Goal: Information Seeking & Learning: Learn about a topic

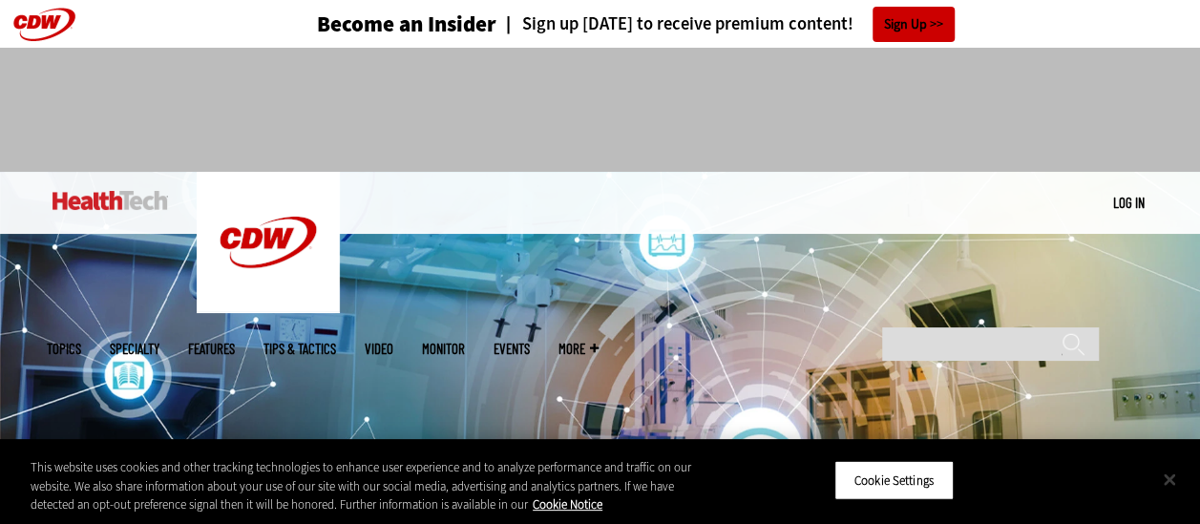
click at [1169, 476] on button "Close" at bounding box center [1170, 479] width 42 height 42
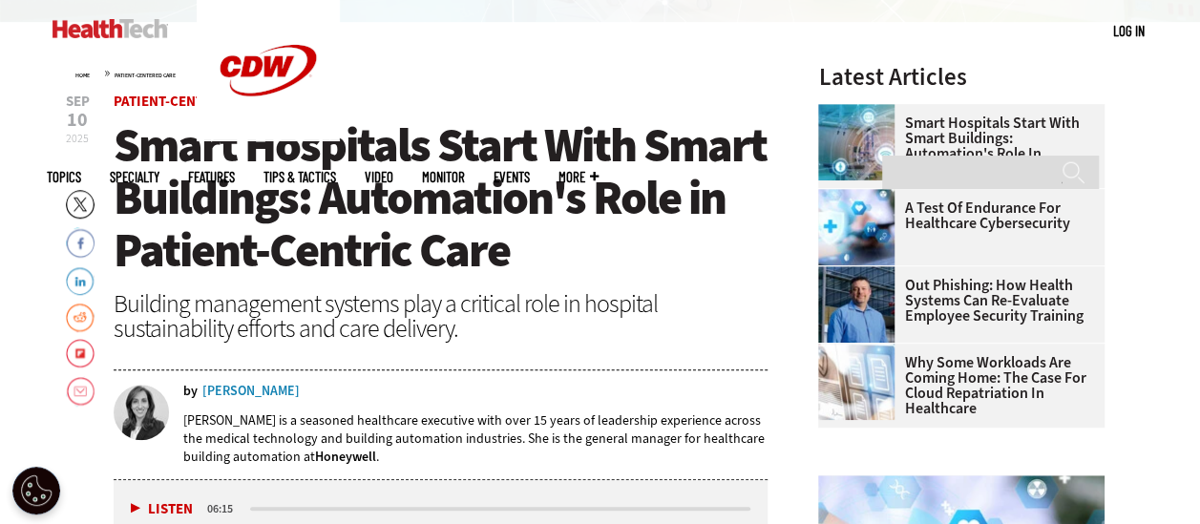
scroll to position [573, 0]
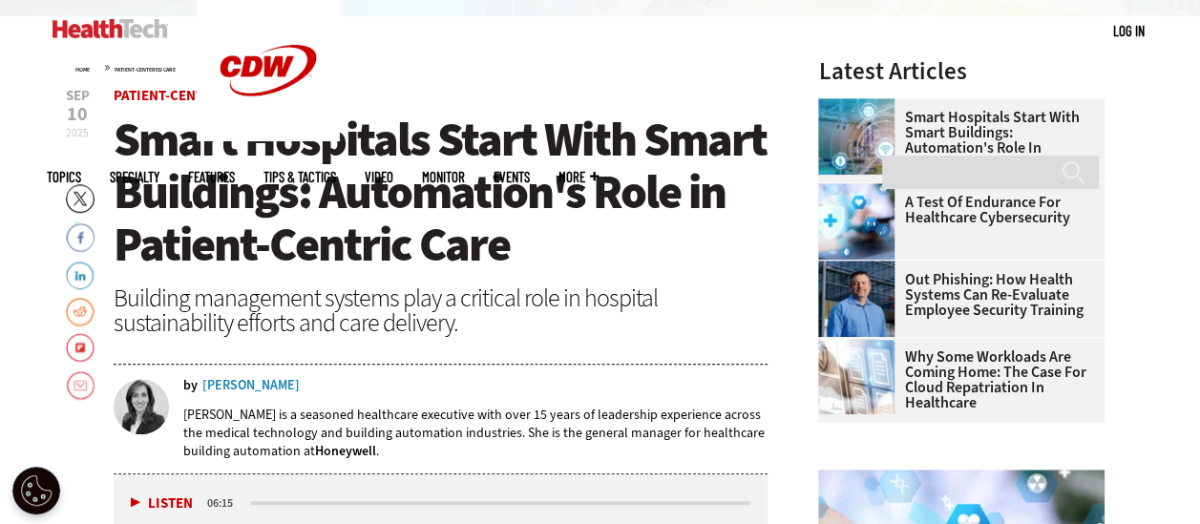
click at [744, 248] on h1 "Smart Hospitals Start With Smart Buildings: Automation's Role in Patient-Centri…" at bounding box center [441, 193] width 655 height 158
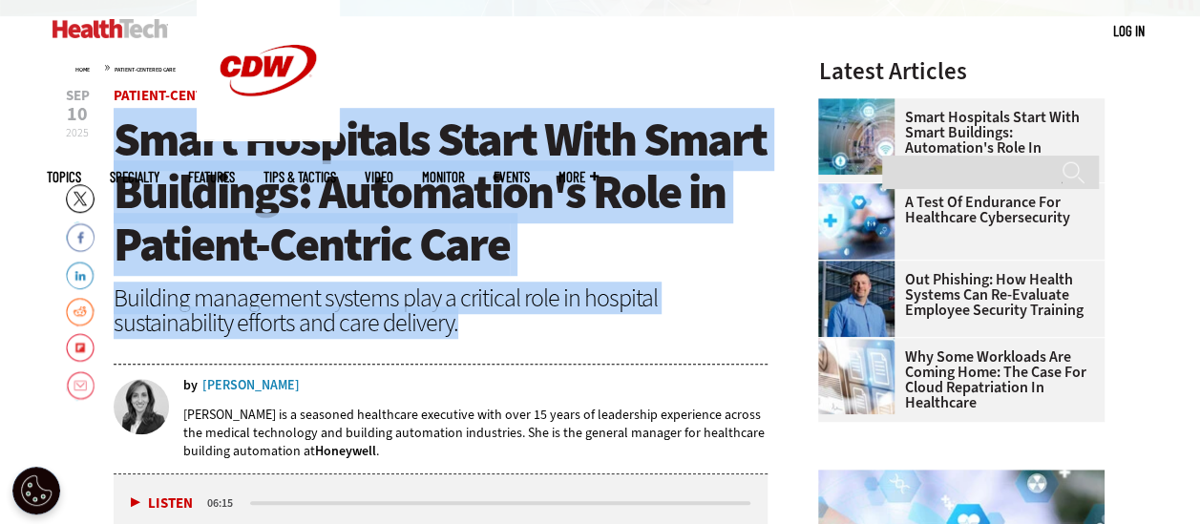
drag, startPoint x: 148, startPoint y: 157, endPoint x: 514, endPoint y: 327, distance: 403.2
click at [514, 327] on header "Sep 10 2025 Twitter Facebook LinkedIn Reddit Flipboard Email Patient-Centered C…" at bounding box center [441, 282] width 655 height 386
copy header "Smart Hospitals Start With Smart Buildings: Automation's Role in Patient-Centri…"
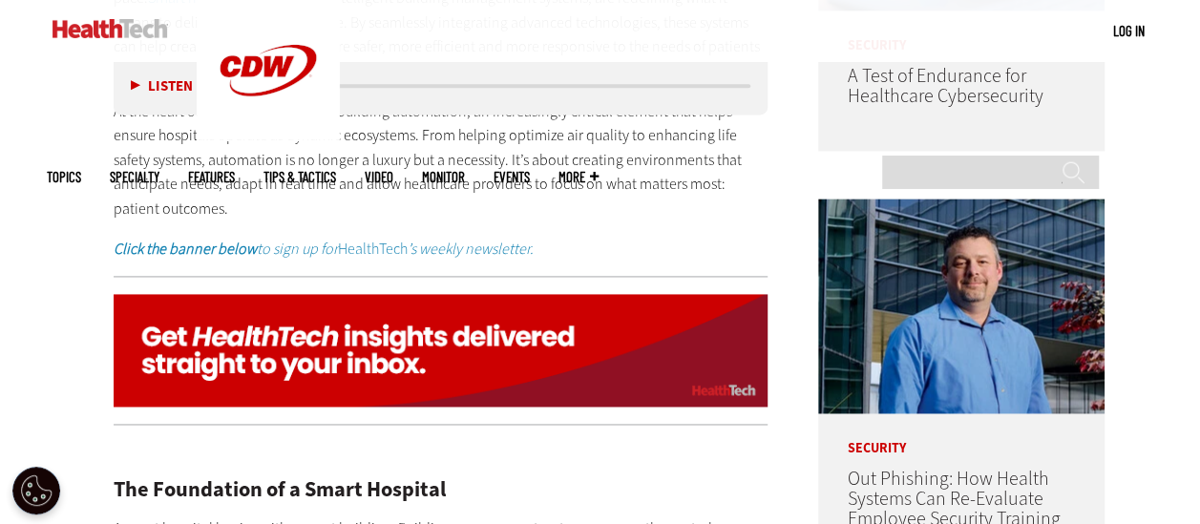
scroll to position [1123, 0]
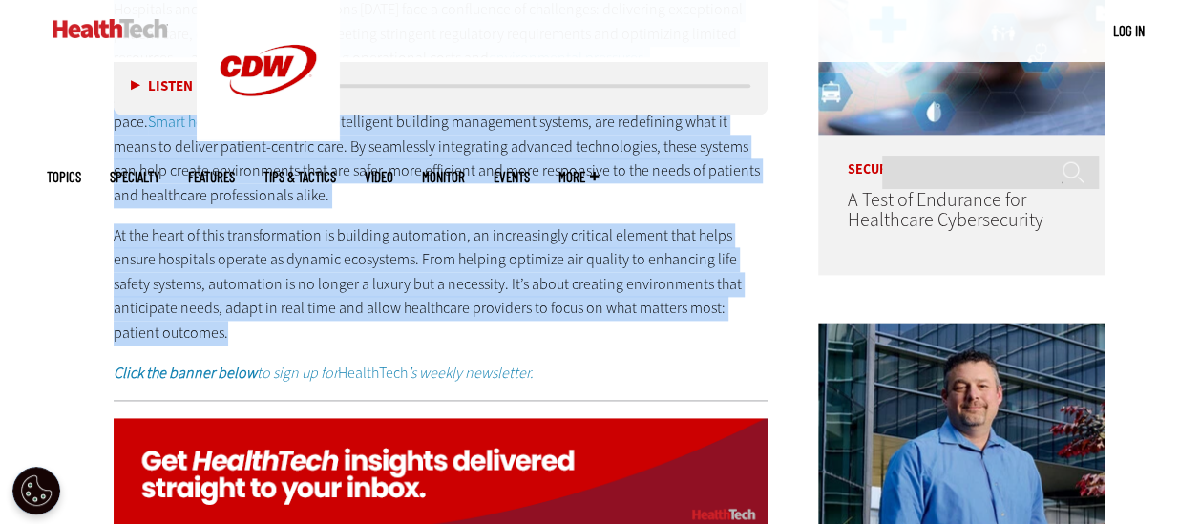
drag, startPoint x: 113, startPoint y: 388, endPoint x: 771, endPoint y: 314, distance: 662.8
copy div "Hospitals and healthcare organizations today face a confluence of challenges: d…"
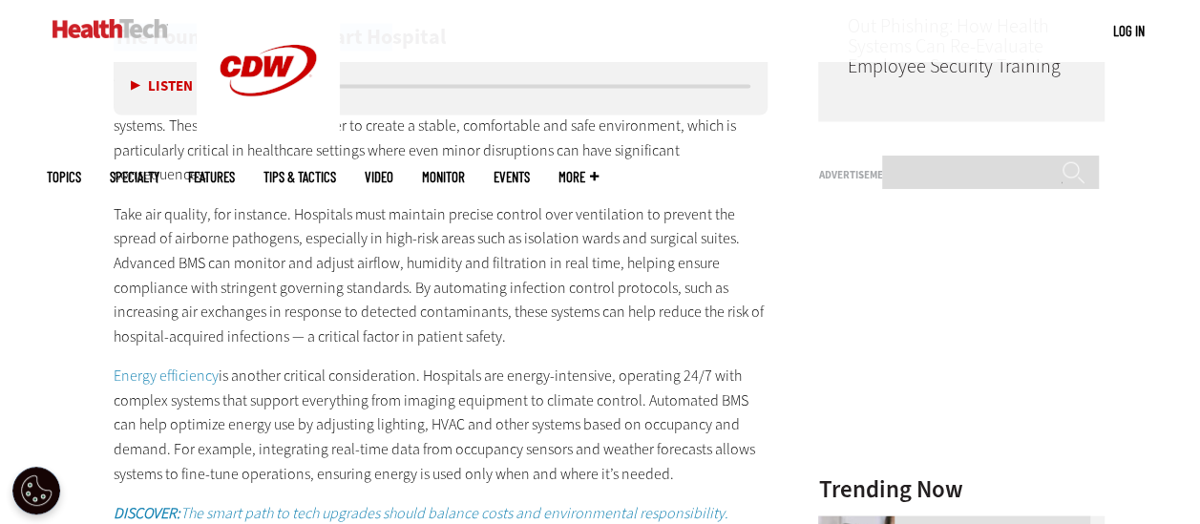
scroll to position [1659, 0]
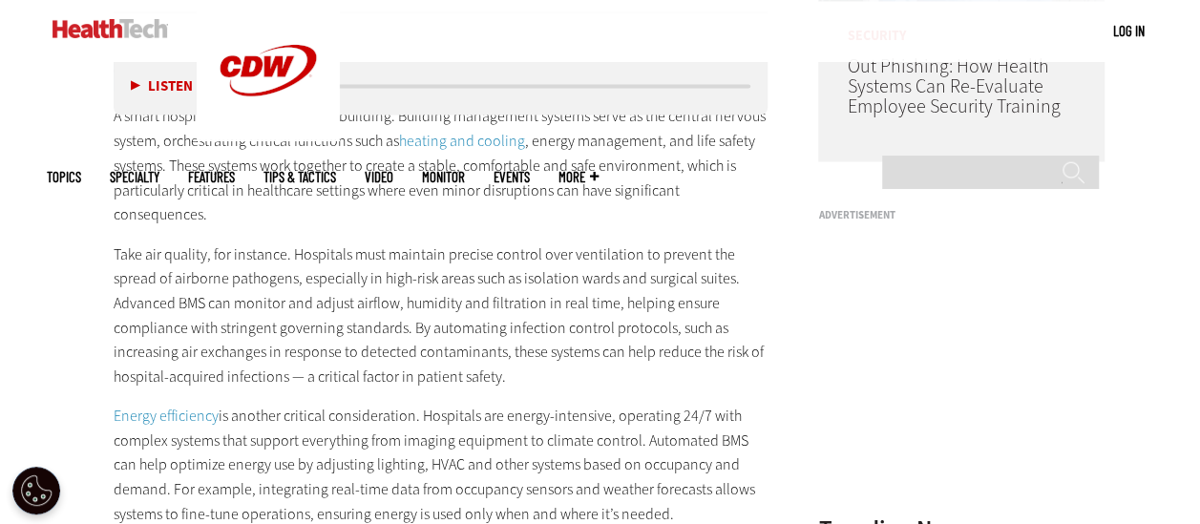
drag, startPoint x: 168, startPoint y: 221, endPoint x: 606, endPoint y: 471, distance: 504.1
copy div "The Foundation of a Smart Hospital A smart hospital begins with a smart buildin…"
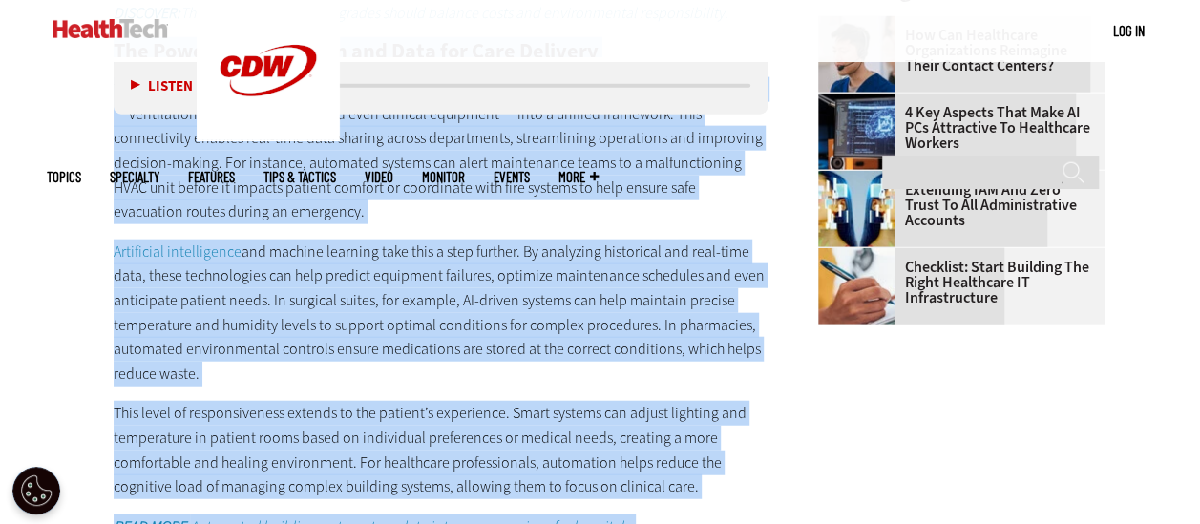
scroll to position [2306, 0]
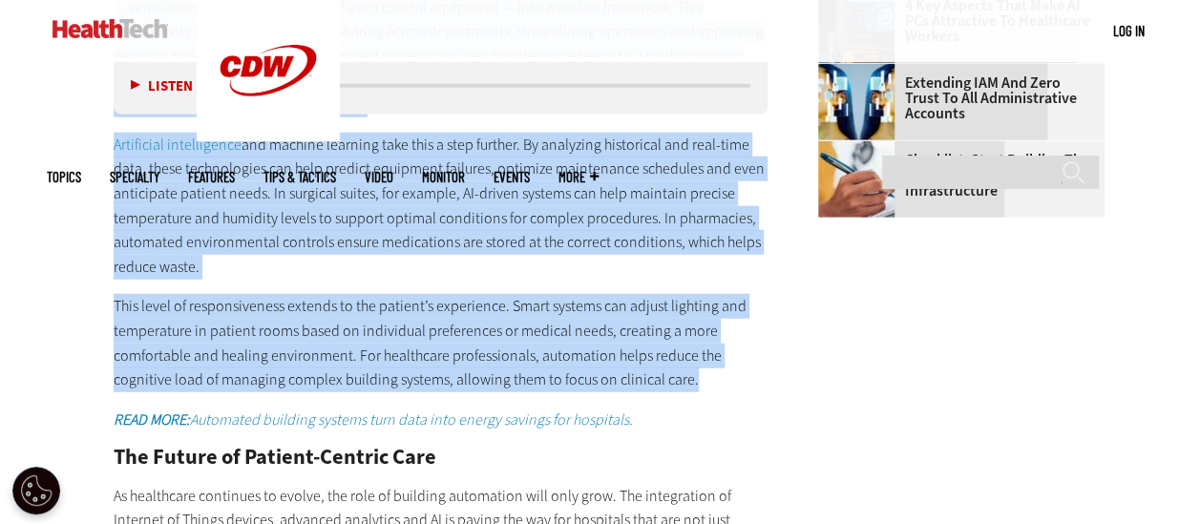
drag, startPoint x: 116, startPoint y: 248, endPoint x: 708, endPoint y: 326, distance: 597.0
click at [708, 326] on div "The Foundation of a Smart Hospital A smart hospital begins with a smart buildin…" at bounding box center [441, 118] width 655 height 1475
copy div "The Power of Integration and Data for Care Delivery The true potential of smart…"
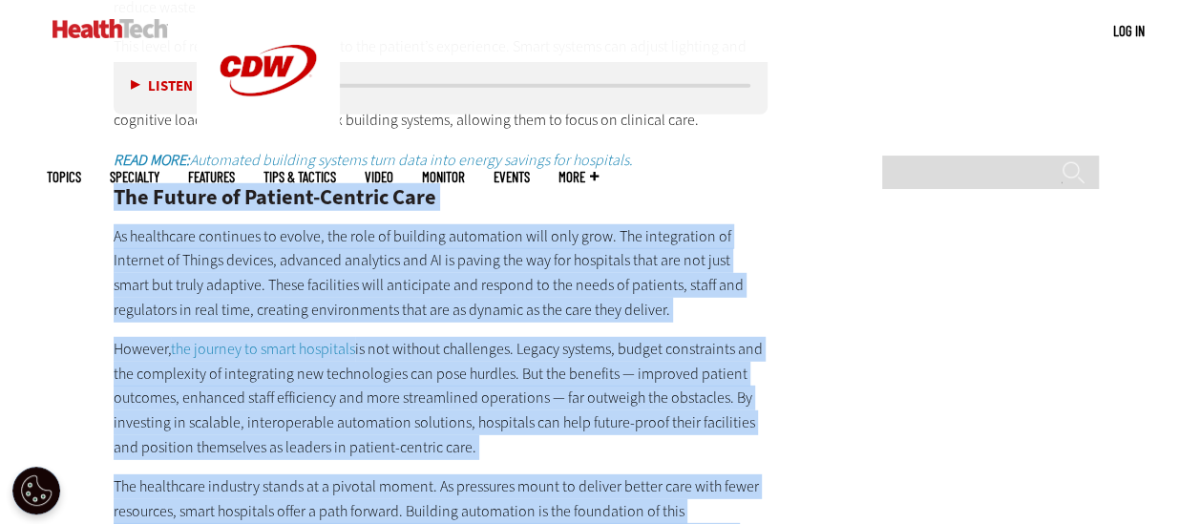
scroll to position [2744, 0]
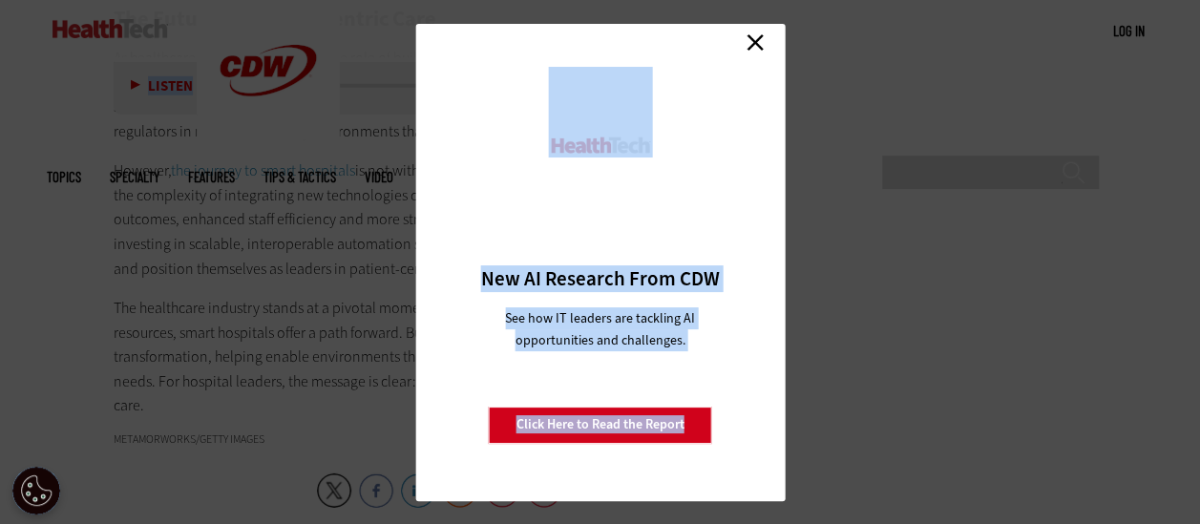
drag, startPoint x: 115, startPoint y: 256, endPoint x: 349, endPoint y: 262, distance: 234.9
click at [758, 41] on link "Close" at bounding box center [755, 43] width 29 height 29
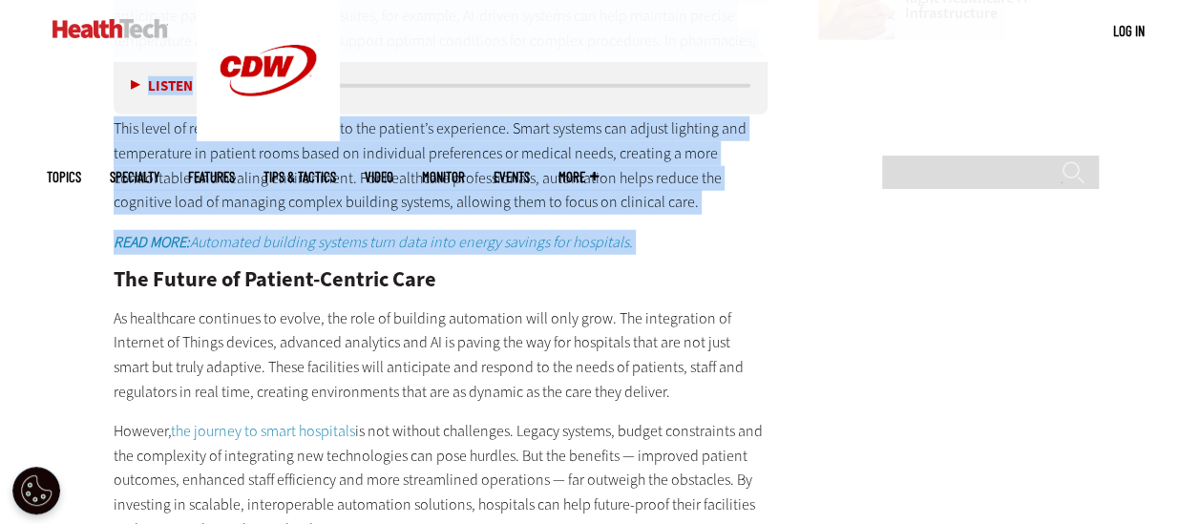
scroll to position [2457, 0]
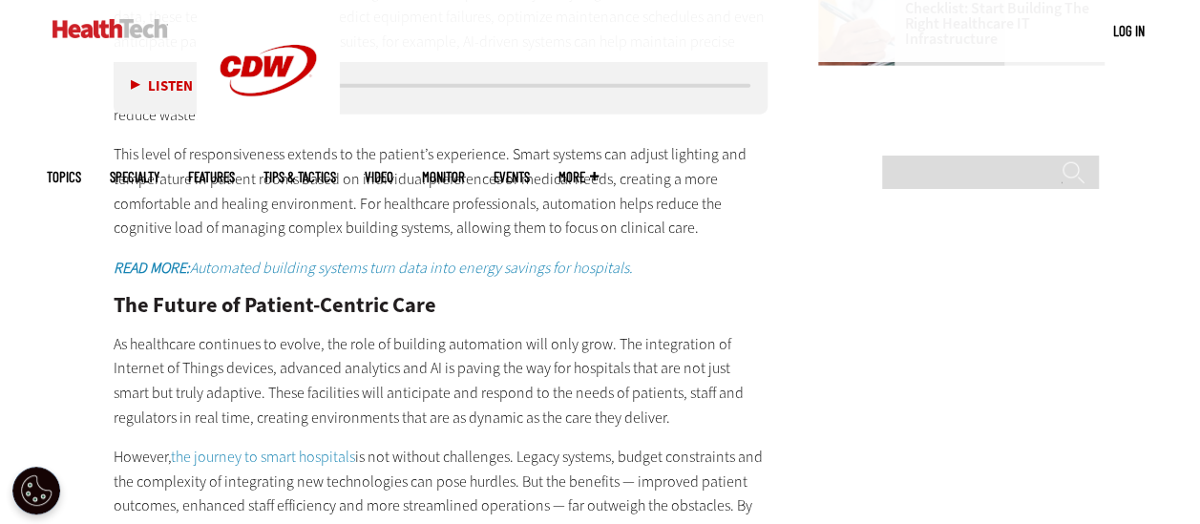
click at [121, 295] on h2 "The Future of Patient-Centric Care" at bounding box center [441, 305] width 655 height 21
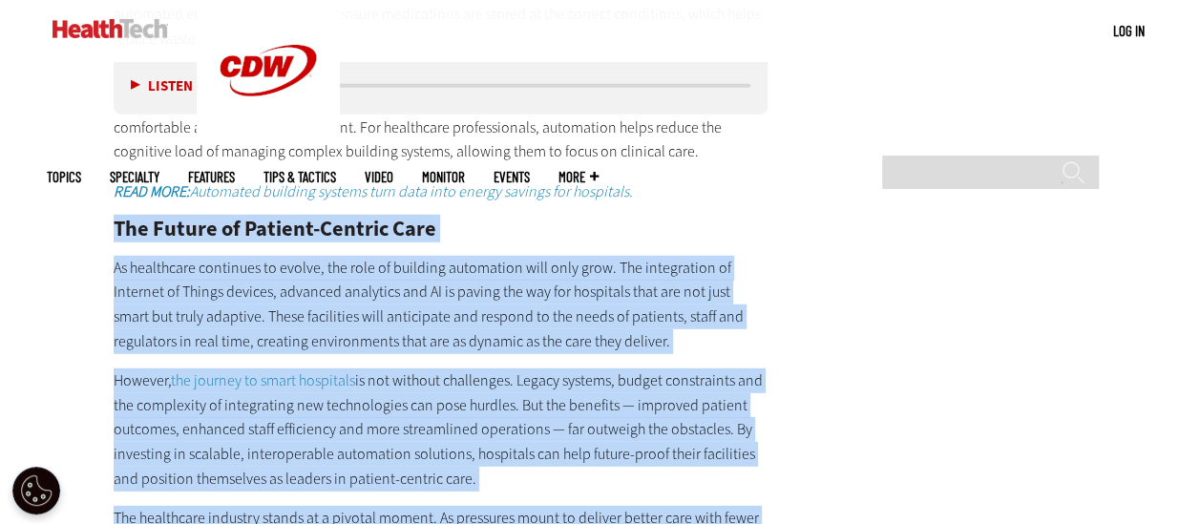
scroll to position [2717, 0]
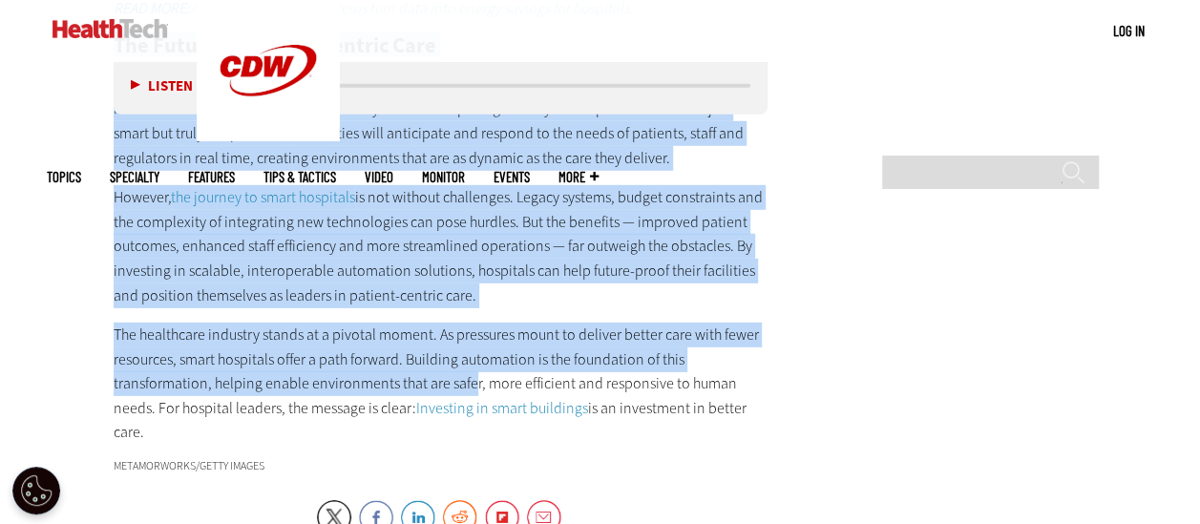
drag, startPoint x: 114, startPoint y: 250, endPoint x: 241, endPoint y: 382, distance: 183.0
copy div "The Future of Patient-Centric Care As healthcare continues to evolve, the role …"
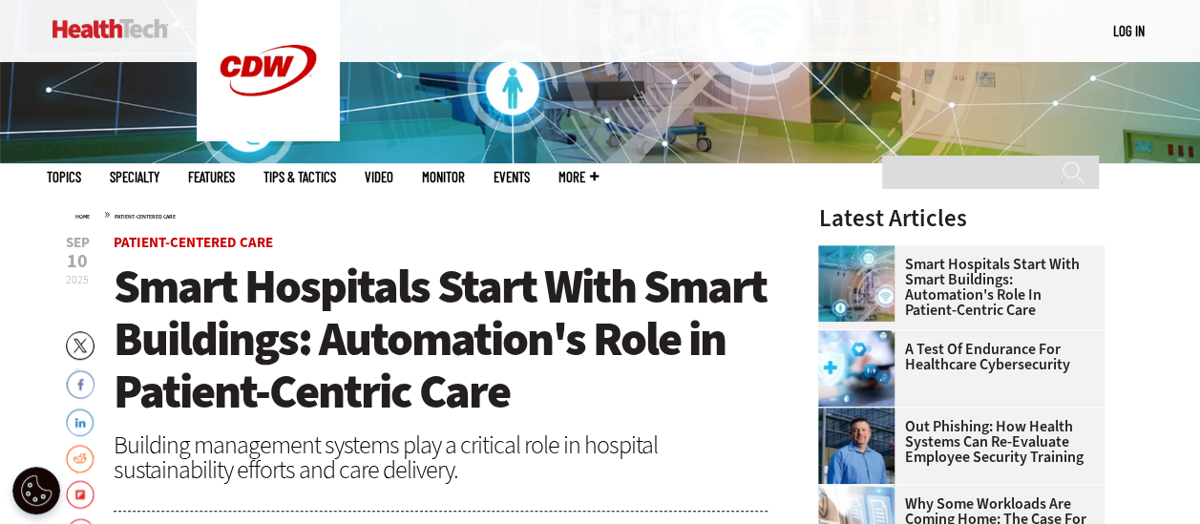
scroll to position [712, 0]
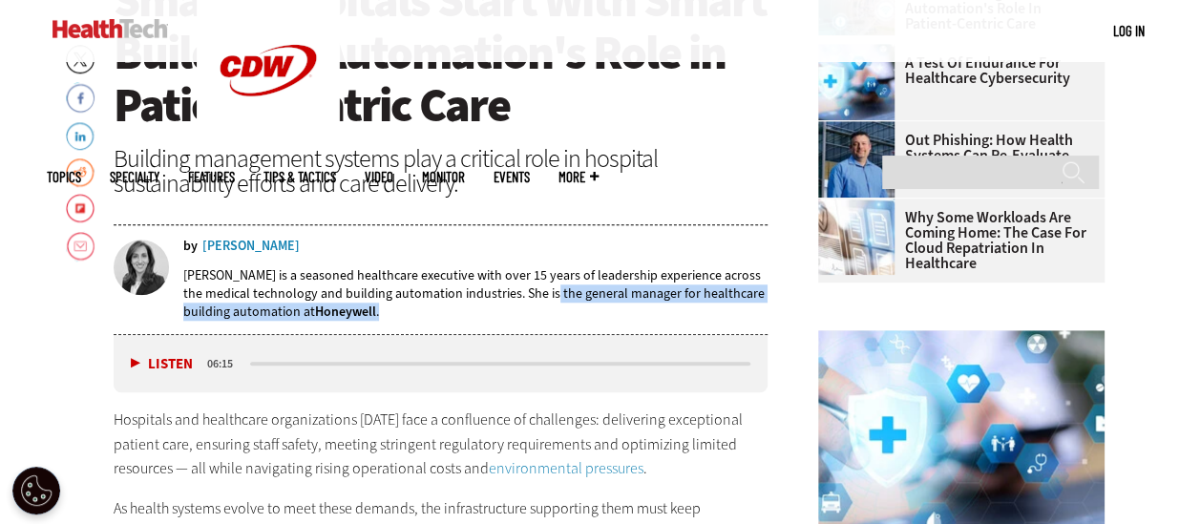
drag, startPoint x: 532, startPoint y: 292, endPoint x: 378, endPoint y: 307, distance: 154.5
click at [378, 307] on p "Mansi Ranjan is a seasoned healthcare executive with over 15 years of leadershi…" at bounding box center [475, 293] width 585 height 54
copy p "the general manager for healthcare building automation at Honeywell ."
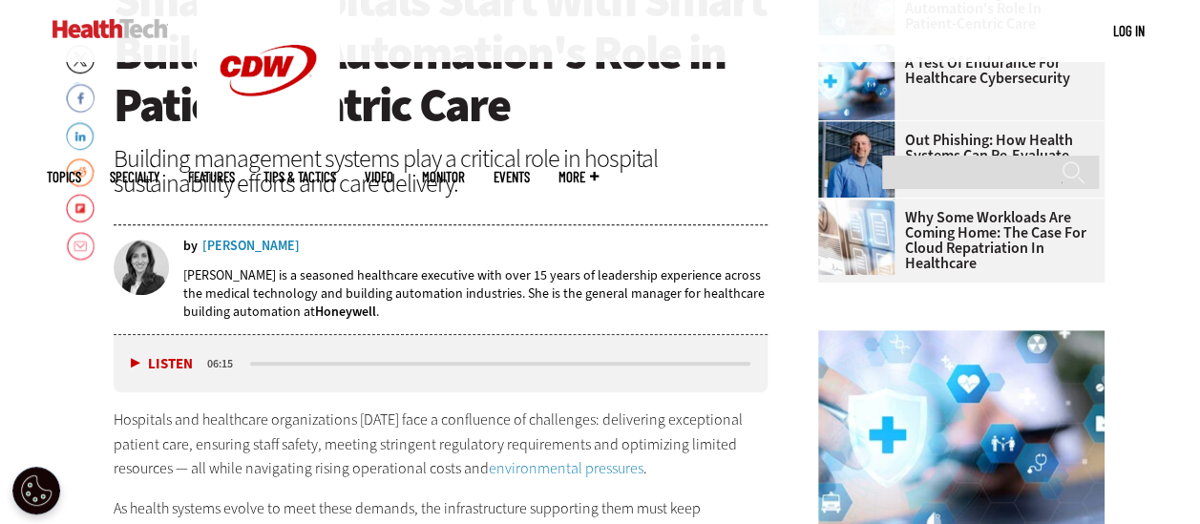
click at [581, 320] on div "Mansi Ranjan is a seasoned healthcare executive with over 15 years of leadershi…" at bounding box center [475, 293] width 585 height 81
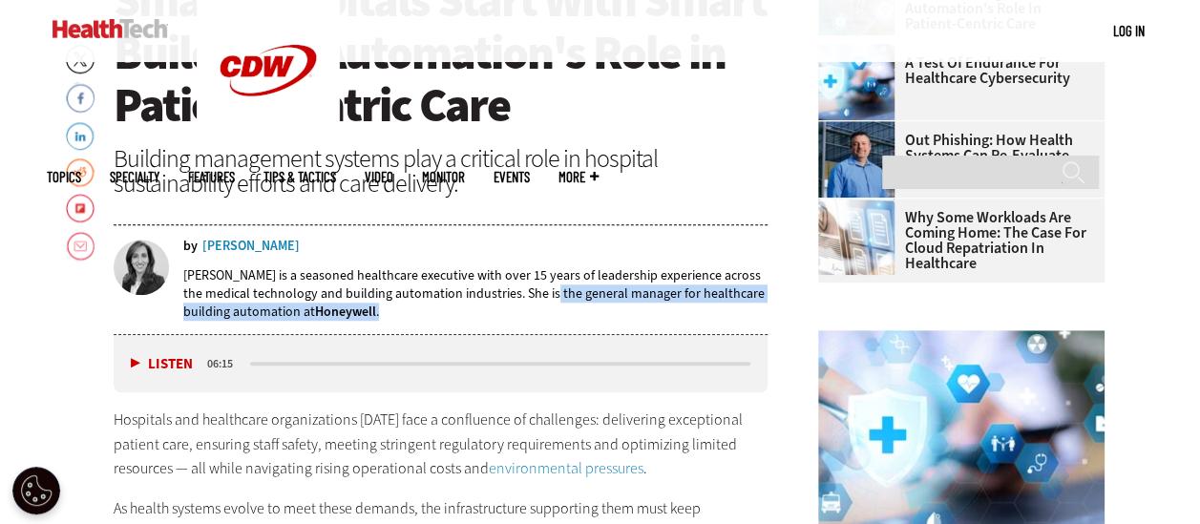
drag, startPoint x: 533, startPoint y: 288, endPoint x: 447, endPoint y: 305, distance: 87.4
click at [447, 305] on p "Mansi Ranjan is a seasoned healthcare executive with over 15 years of leadershi…" at bounding box center [475, 293] width 585 height 54
copy p "the general manager for healthcare building automation at Honeywell ."
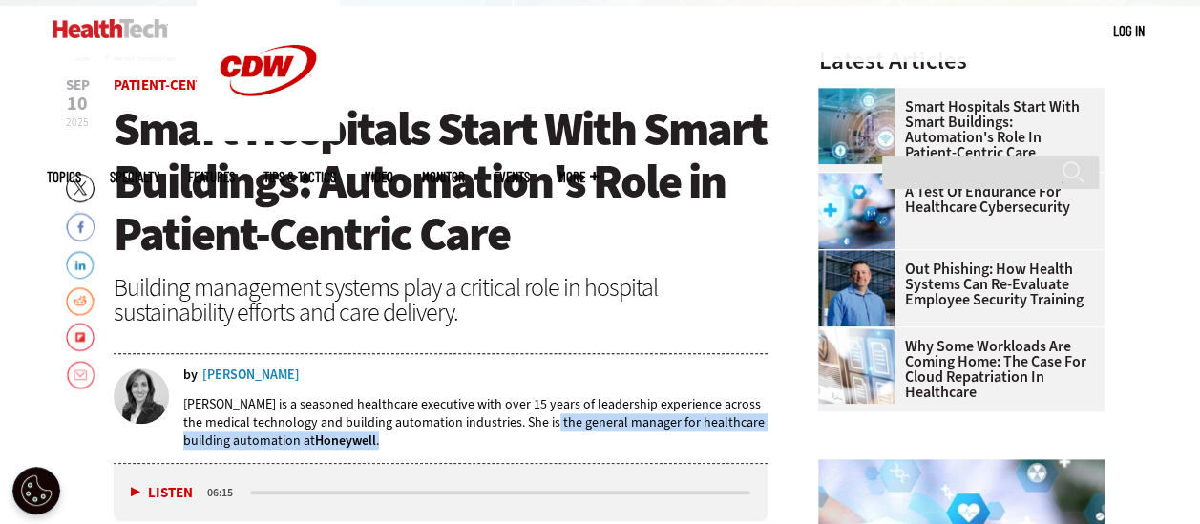
scroll to position [668, 0]
